Goal: Task Accomplishment & Management: Use online tool/utility

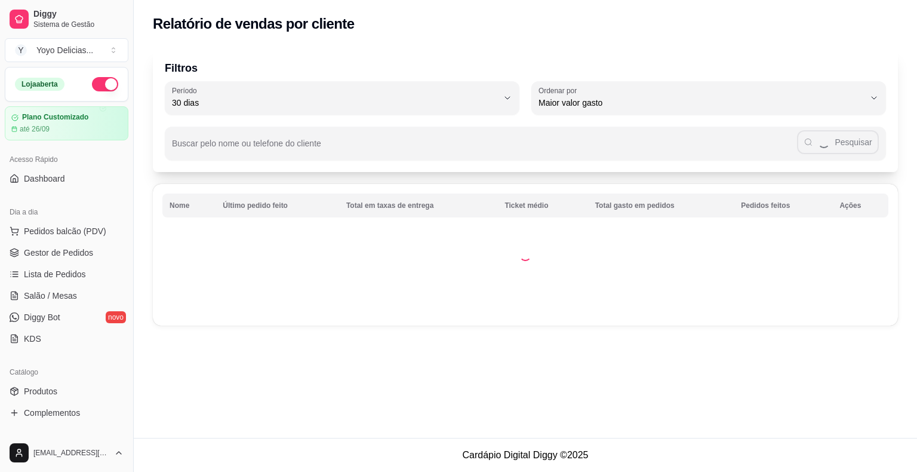
select select "30"
select select "HIGHEST_TOTAL_SPENT_WITH_ORDERS"
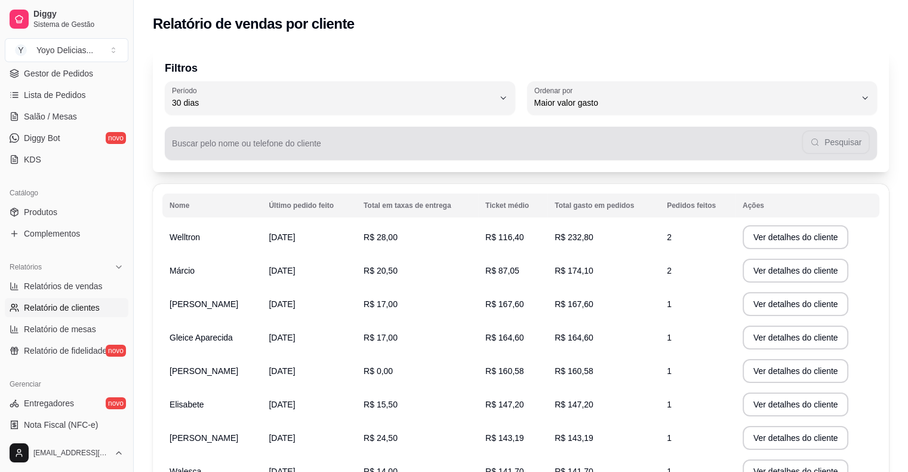
click at [321, 144] on input "Buscar pelo nome ou telefone do cliente" at bounding box center [487, 148] width 630 height 12
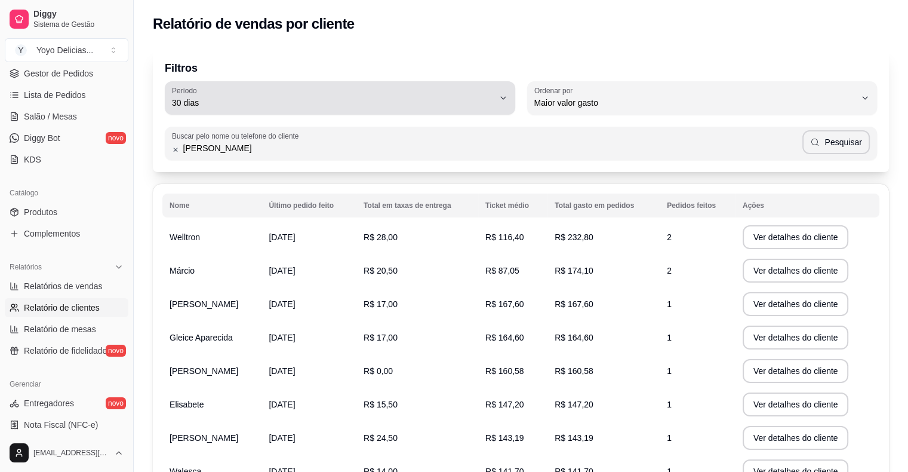
type input "[PERSON_NAME]"
click at [466, 106] on span "30 dias" at bounding box center [333, 103] width 322 height 12
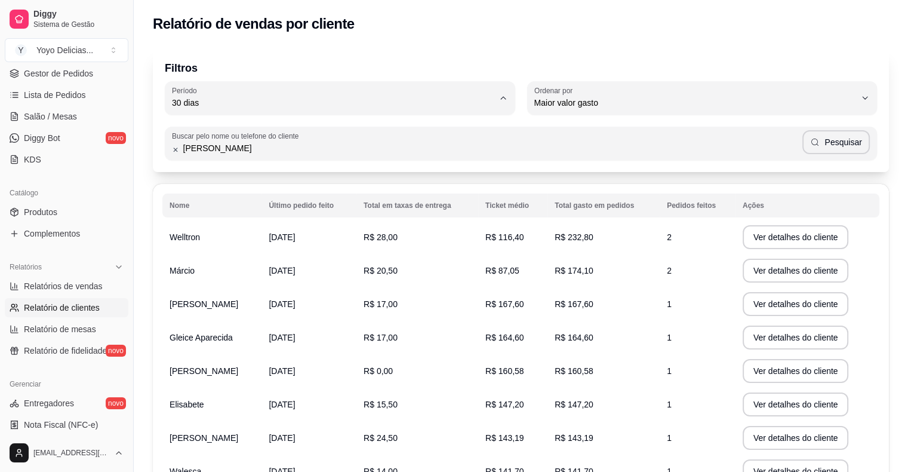
click at [256, 137] on span "Hoje" at bounding box center [334, 130] width 306 height 11
type input "0"
select select "0"
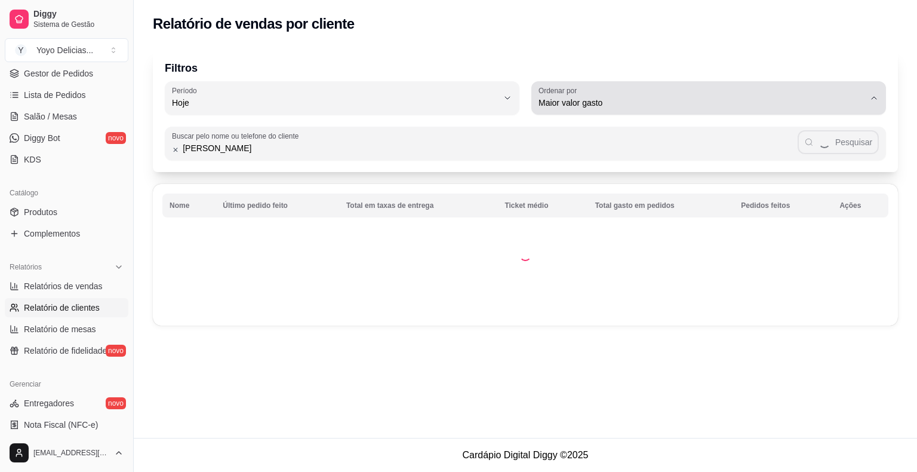
click at [829, 105] on span "Maior valor gasto" at bounding box center [701, 103] width 326 height 12
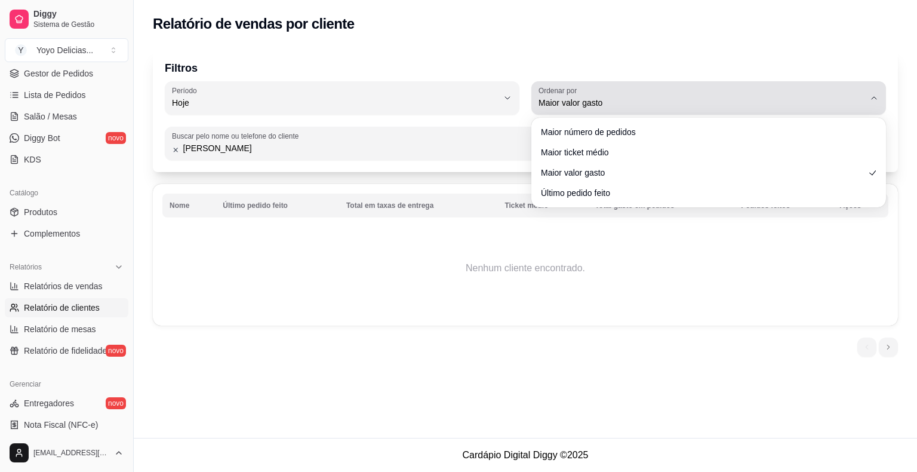
click at [828, 105] on span "Maior valor gasto" at bounding box center [701, 103] width 326 height 12
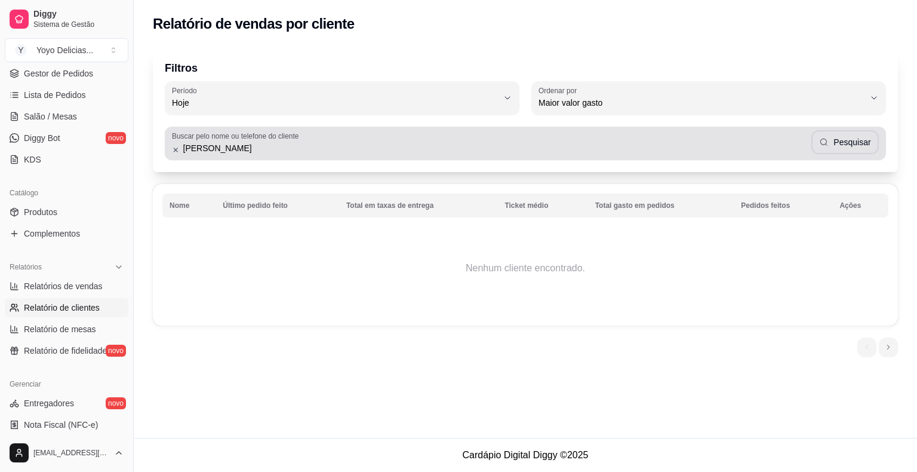
click at [178, 151] on icon at bounding box center [176, 150] width 8 height 8
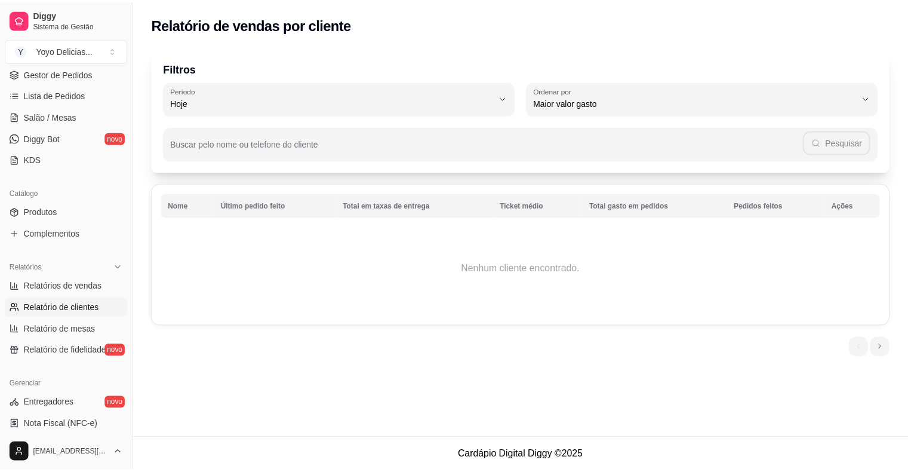
scroll to position [0, 0]
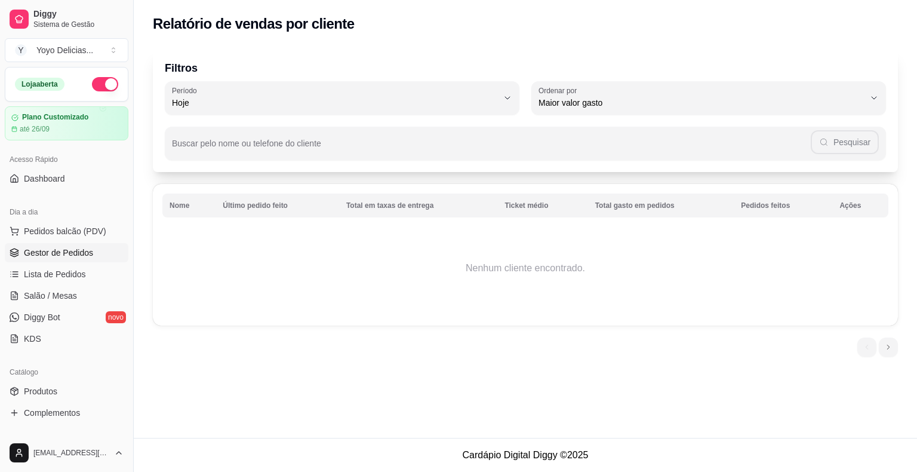
click at [61, 250] on span "Gestor de Pedidos" at bounding box center [58, 253] width 69 height 12
